Goal: Check status: Check status

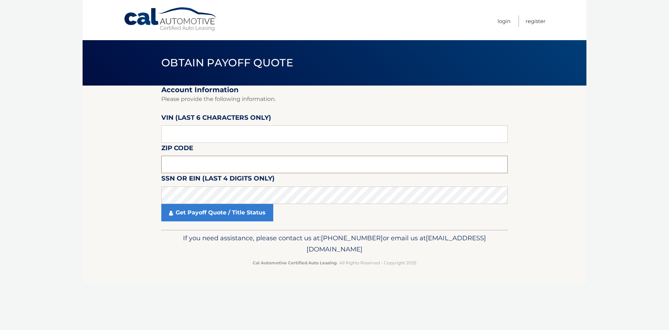
click at [194, 165] on input "text" at bounding box center [334, 164] width 346 height 17
click at [201, 159] on input "text" at bounding box center [334, 164] width 346 height 17
type input "11554"
click at [225, 137] on input "text" at bounding box center [334, 134] width 346 height 17
type input "073994"
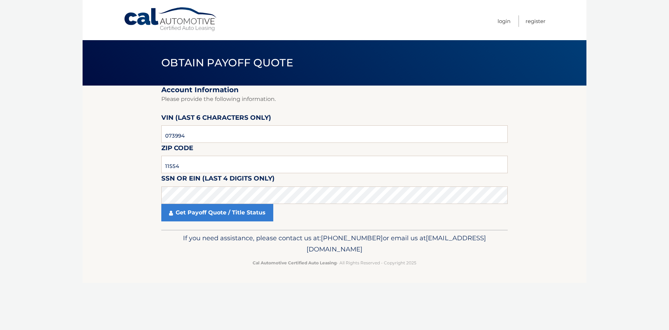
click at [218, 223] on fieldset "Account Information Please provide the following information. [PERSON_NAME] (la…" at bounding box center [334, 158] width 346 height 144
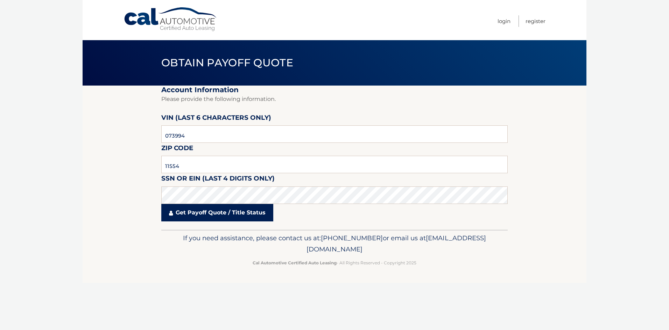
click at [226, 212] on link "Get Payoff Quote / Title Status" at bounding box center [217, 212] width 112 height 17
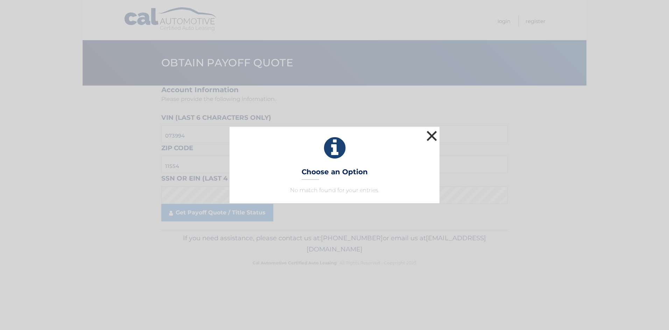
click at [430, 135] on button "×" at bounding box center [432, 136] width 14 height 14
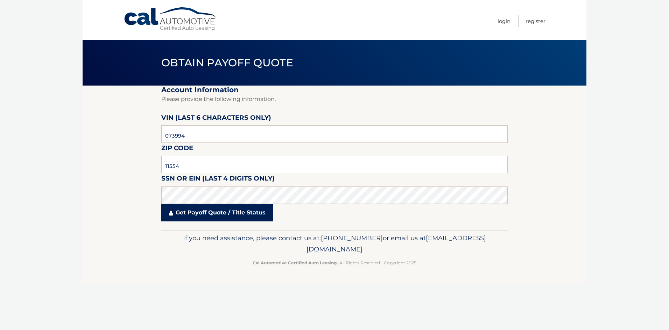
click at [213, 212] on link "Get Payoff Quote / Title Status" at bounding box center [217, 212] width 112 height 17
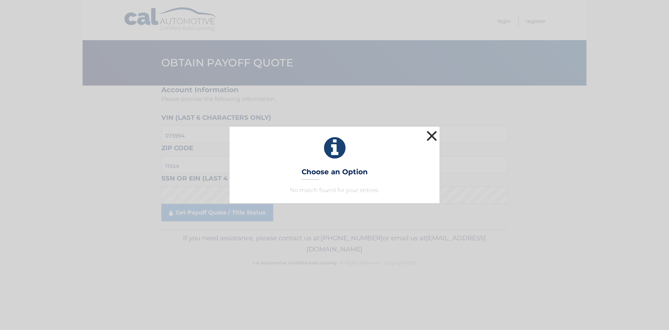
click at [429, 136] on button "×" at bounding box center [432, 136] width 14 height 14
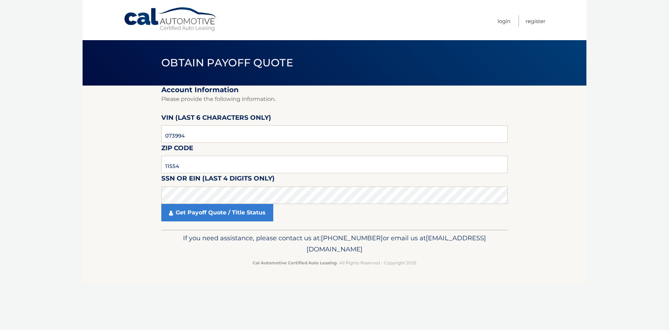
click at [223, 306] on div "Cal Automotive Menu Login Register Obtain Payoff Quote ×" at bounding box center [335, 165] width 504 height 330
click at [125, 293] on div "Cal Automotive Menu Login Register Obtain Payoff Quote ×" at bounding box center [335, 165] width 504 height 330
click at [185, 165] on input "11554" at bounding box center [334, 164] width 346 height 17
type input "1"
type input "11756"
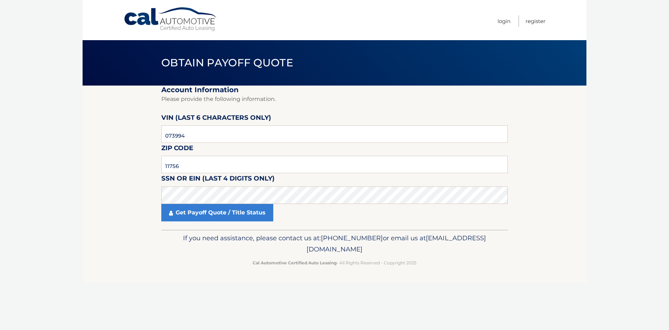
click at [122, 205] on section "Account Information Please provide the following information. [PERSON_NAME] (la…" at bounding box center [335, 158] width 504 height 144
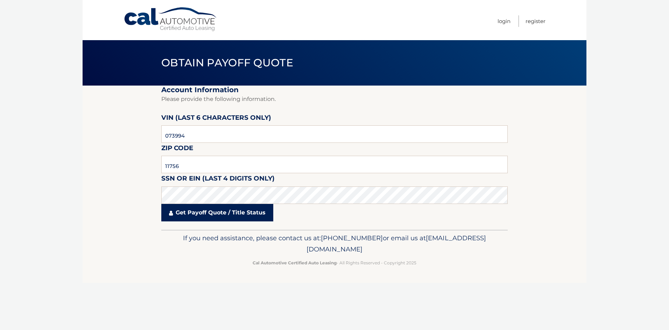
click at [226, 210] on link "Get Payoff Quote / Title Status" at bounding box center [217, 212] width 112 height 17
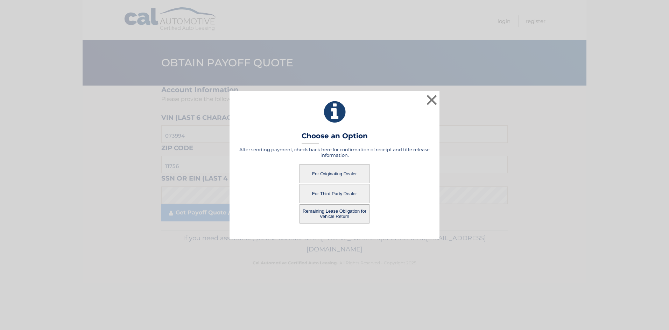
click at [341, 169] on button "For Originating Dealer" at bounding box center [334, 173] width 70 height 19
click at [330, 175] on button "For Originating Dealer" at bounding box center [334, 173] width 70 height 19
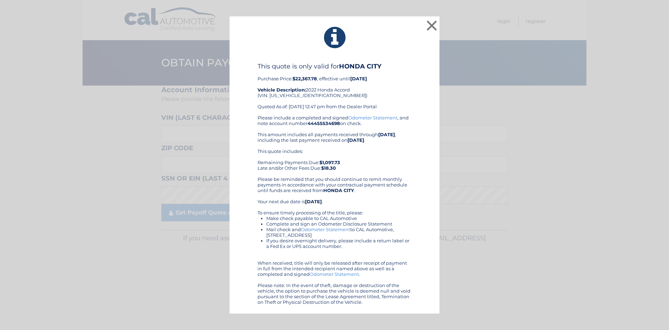
drag, startPoint x: 258, startPoint y: 66, endPoint x: 420, endPoint y: 309, distance: 291.4
click at [420, 309] on div "× This quote is only valid for HONDA CITY Purchase Price: $22,367.78 , effectiv…" at bounding box center [334, 165] width 210 height 298
